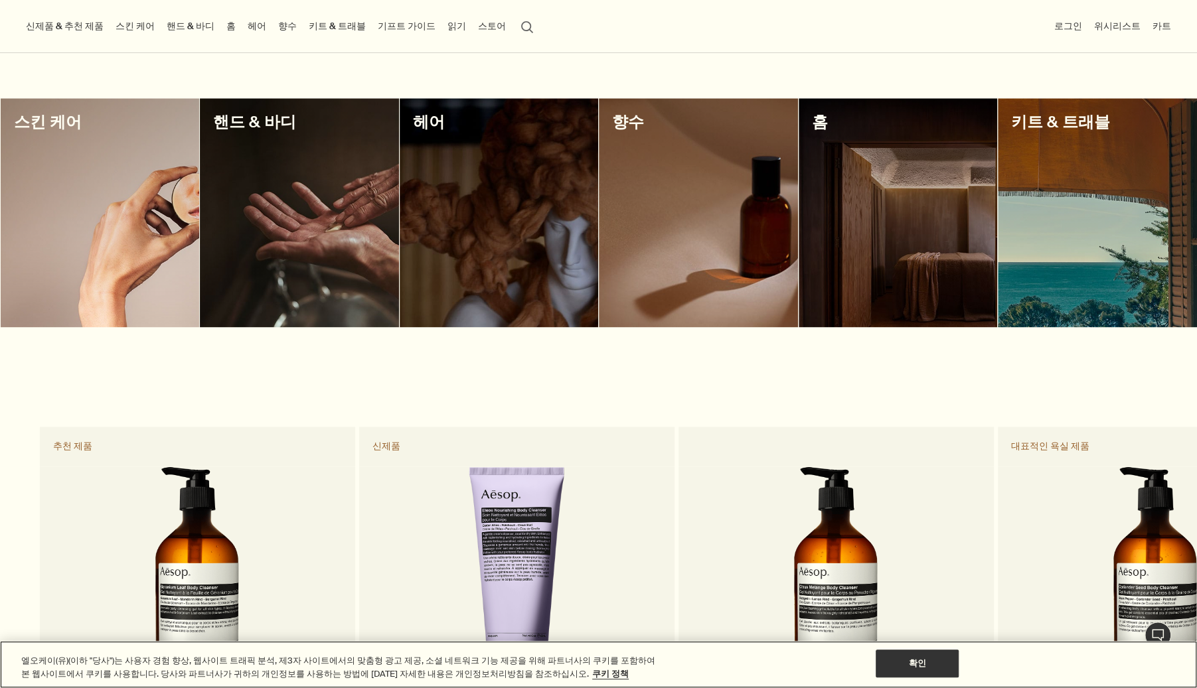
scroll to position [929, 0]
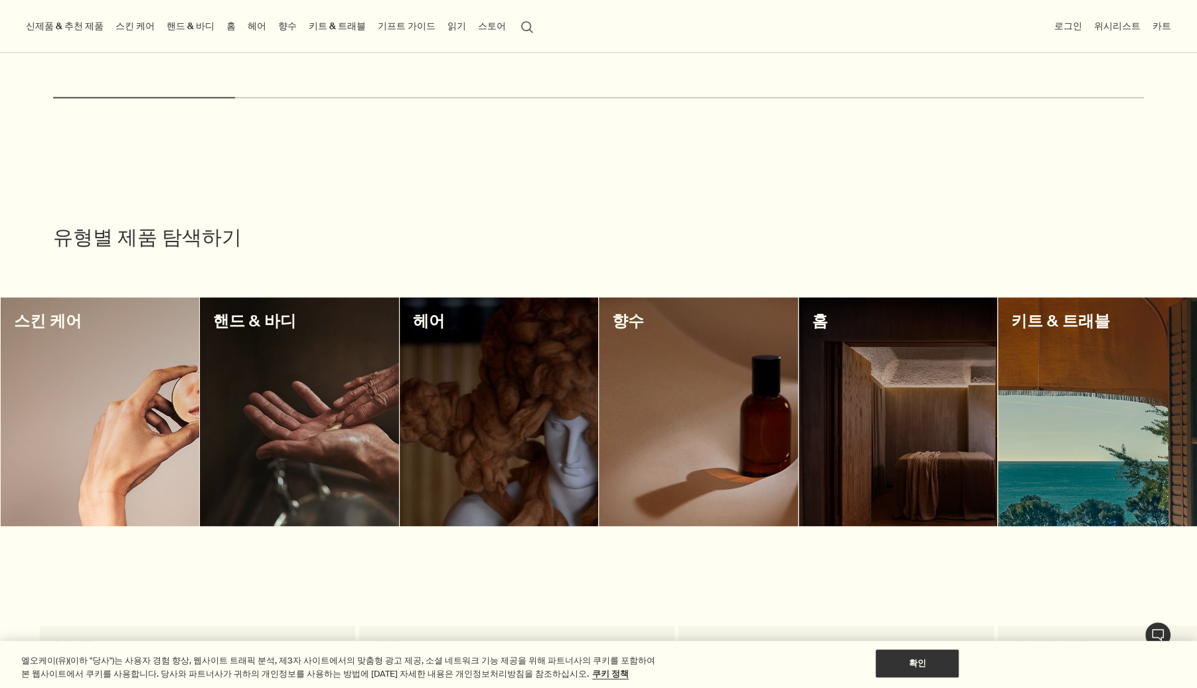
click at [455, 398] on div at bounding box center [499, 411] width 199 height 229
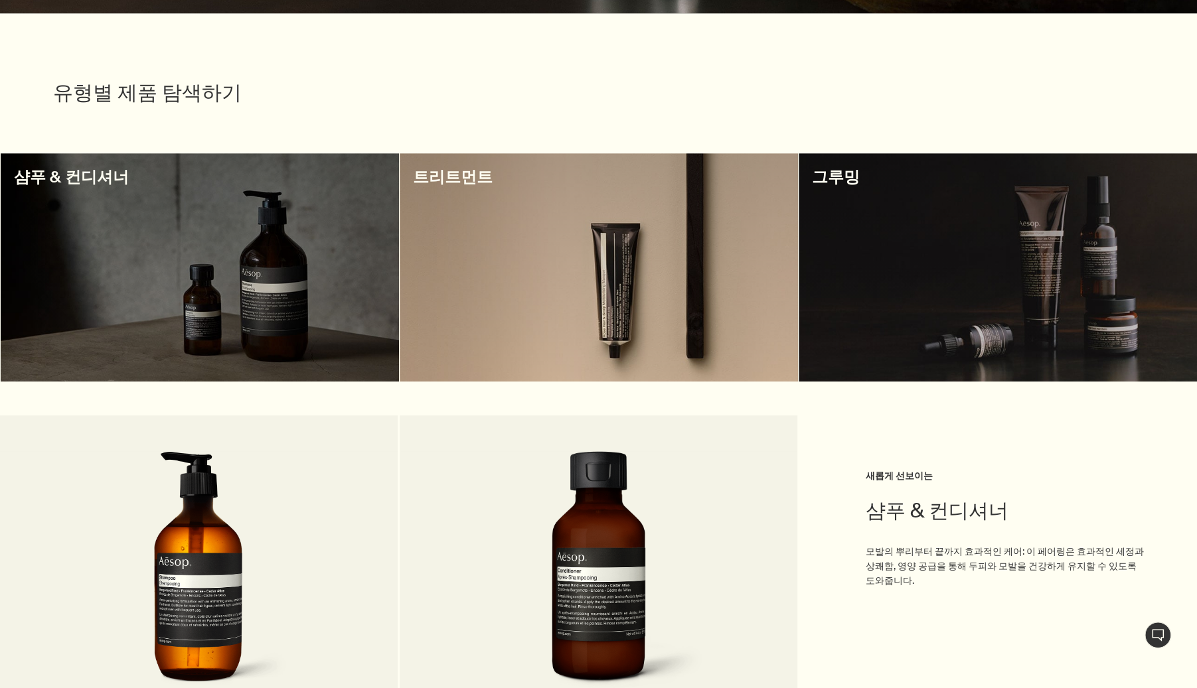
scroll to position [398, 0]
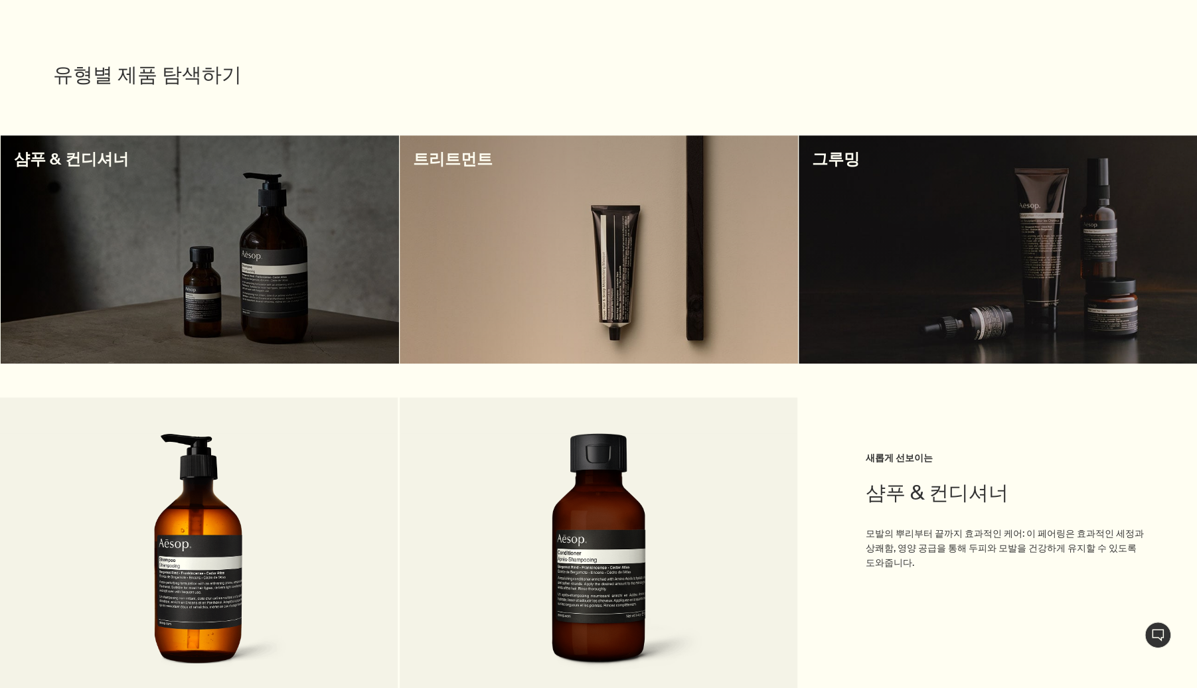
click at [129, 285] on div at bounding box center [200, 249] width 398 height 229
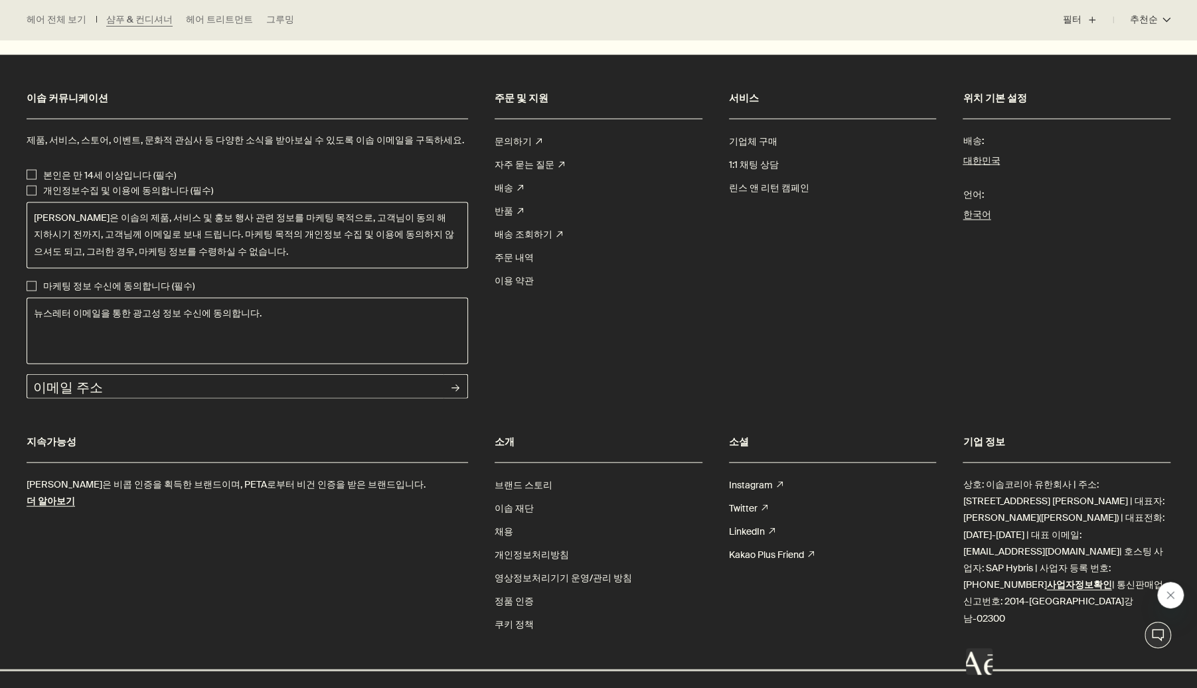
scroll to position [1929, 0]
